Goal: Task Accomplishment & Management: Complete application form

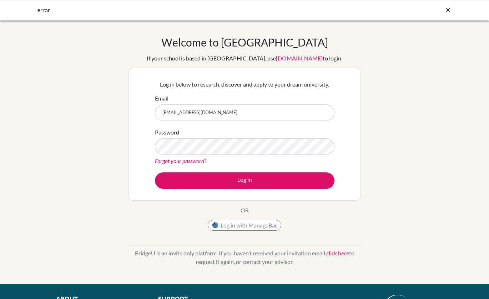
click at [247, 178] on button "Log in" at bounding box center [245, 180] width 180 height 16
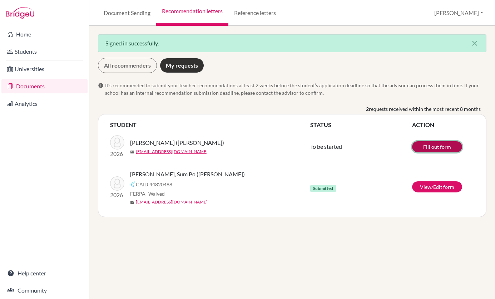
click at [430, 146] on link "Fill out form" at bounding box center [437, 146] width 50 height 11
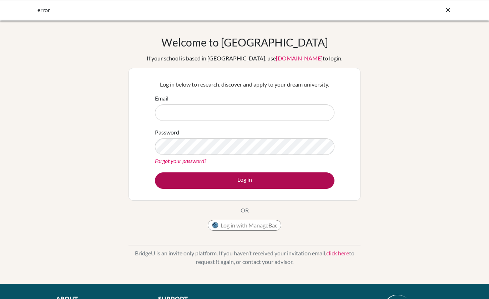
type input "nas@wincoll.ac.uk"
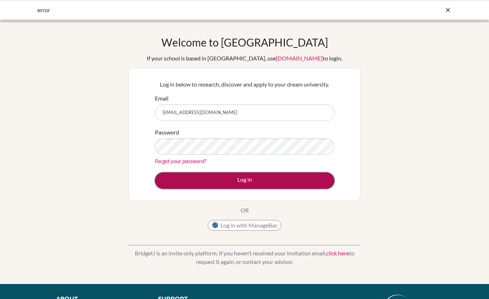
click at [252, 184] on button "Log in" at bounding box center [245, 180] width 180 height 16
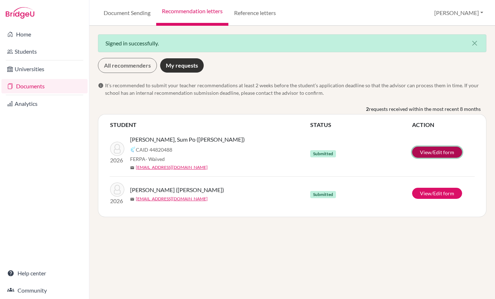
click at [436, 151] on link "View/Edit form" at bounding box center [437, 151] width 50 height 11
